Goal: Navigation & Orientation: Go to known website

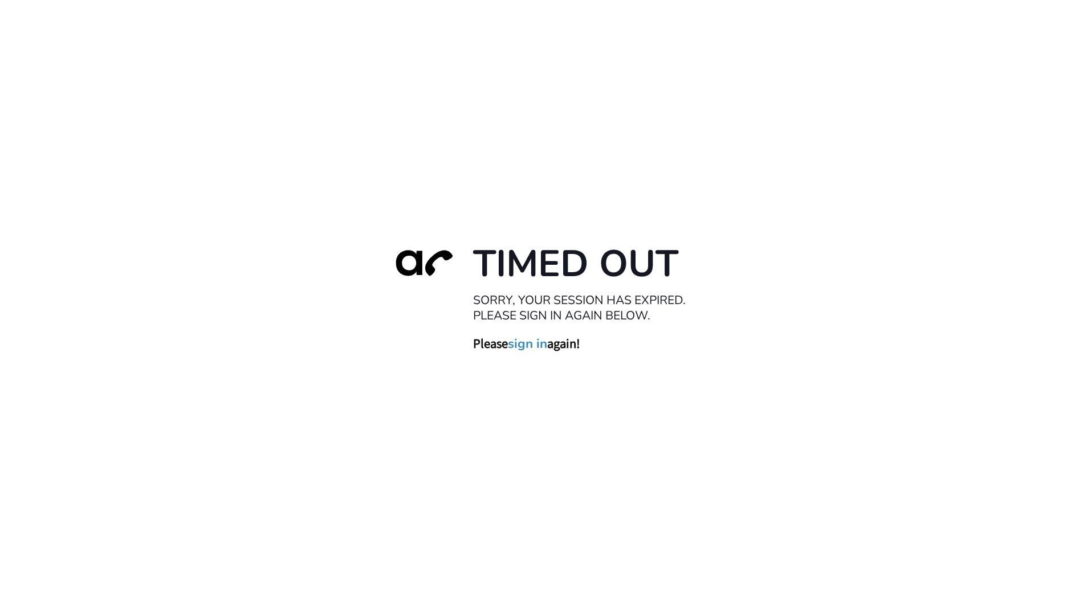
click at [530, 346] on link "sign in" at bounding box center [527, 344] width 39 height 16
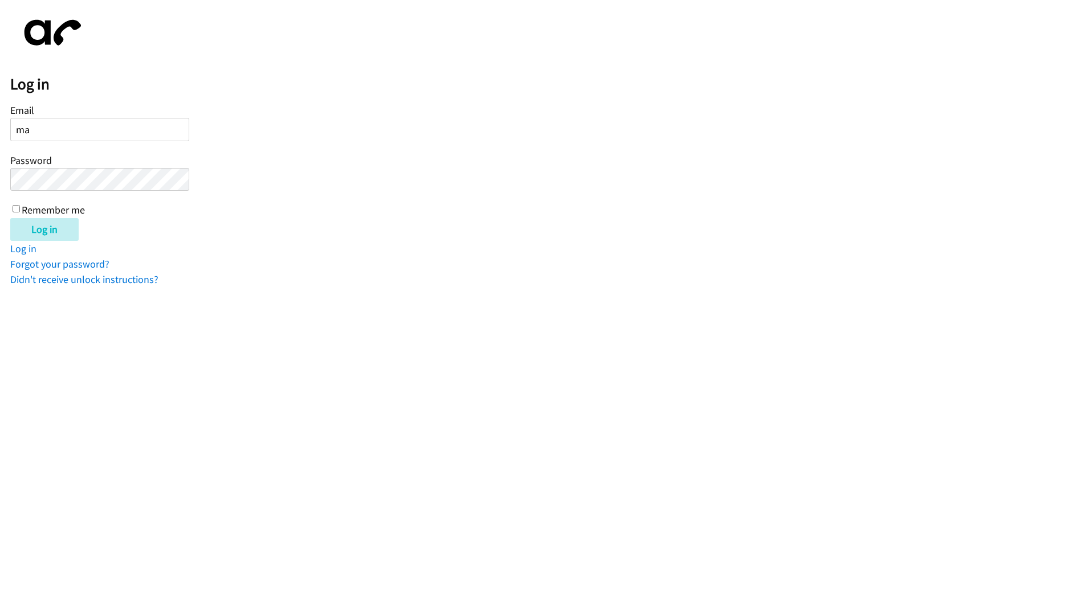
type input "[PERSON_NAME][EMAIL_ADDRESS][DOMAIN_NAME]"
click at [10, 218] on input "Log in" at bounding box center [44, 229] width 68 height 23
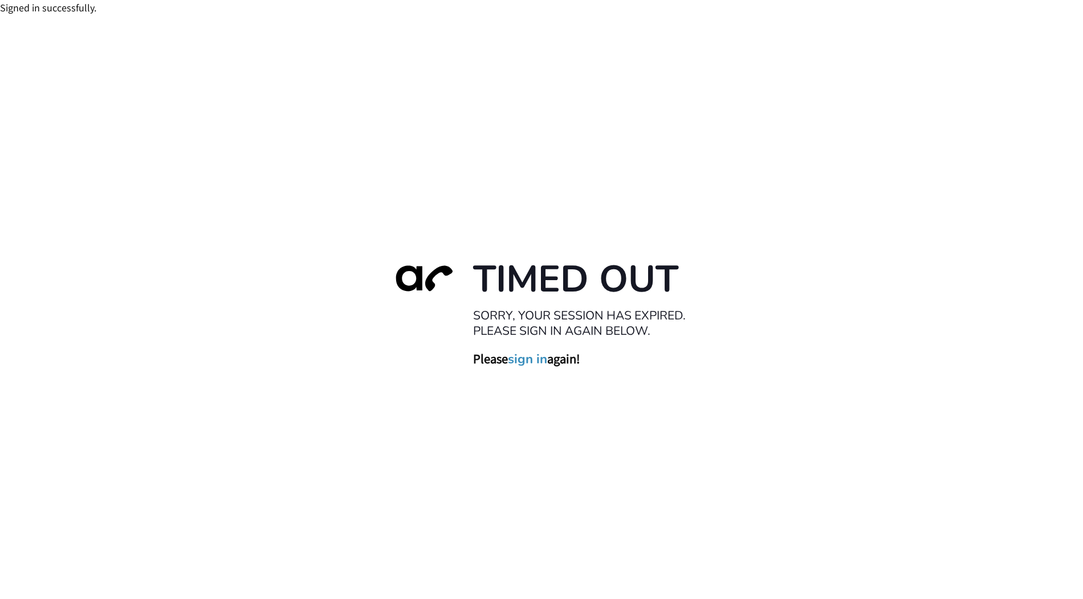
click at [528, 358] on link "sign in" at bounding box center [527, 360] width 39 height 16
click at [528, 357] on link "sign in" at bounding box center [527, 360] width 39 height 16
